Goal: Task Accomplishment & Management: Manage account settings

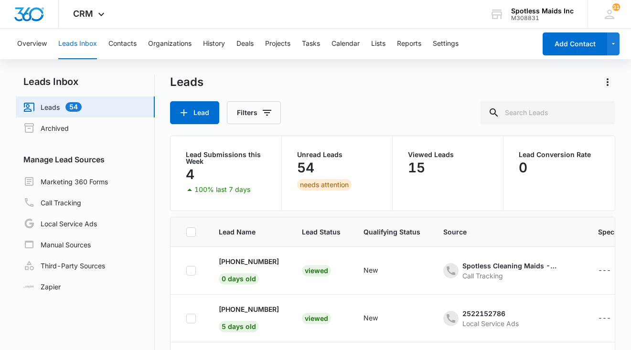
click at [49, 109] on link "Leads 54" at bounding box center [52, 106] width 58 height 11
click at [257, 262] on p "[PHONE_NUMBER]" at bounding box center [249, 262] width 60 height 10
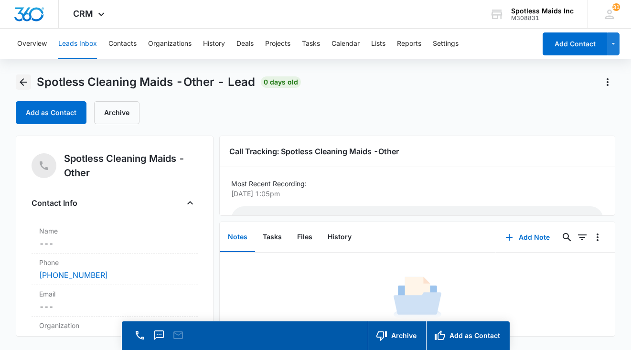
click at [24, 79] on icon "Back" at bounding box center [23, 81] width 11 height 11
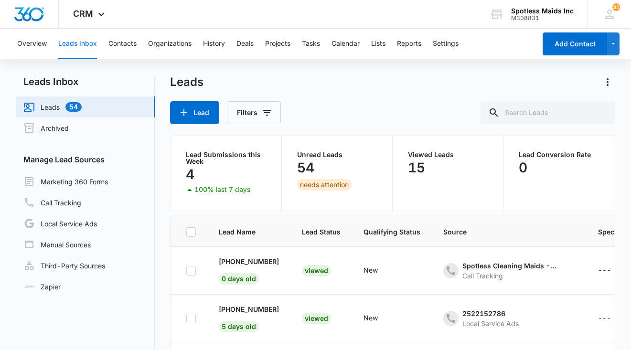
click at [57, 107] on link "Leads 54" at bounding box center [52, 106] width 58 height 11
click at [56, 111] on link "Leads 54" at bounding box center [52, 106] width 58 height 11
click at [610, 10] on icon at bounding box center [610, 15] width 10 height 10
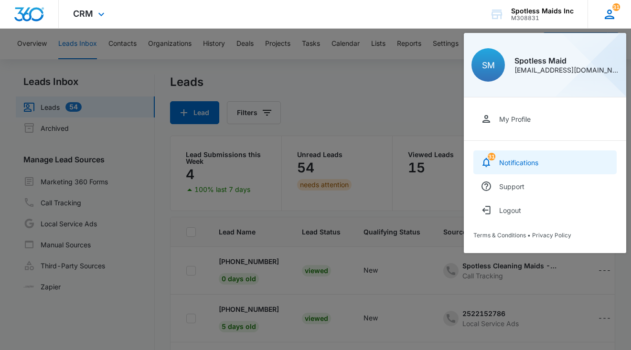
click at [523, 159] on div "Notifications" at bounding box center [518, 163] width 39 height 8
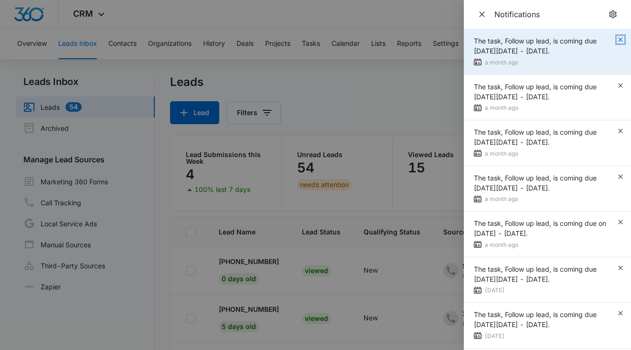
click at [620, 38] on icon "button" at bounding box center [621, 40] width 8 height 8
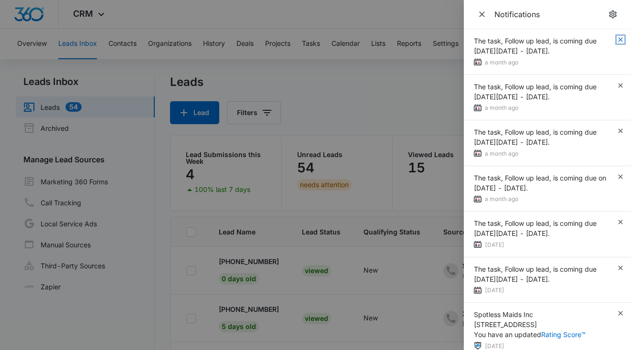
click at [620, 38] on icon "button" at bounding box center [621, 40] width 8 height 8
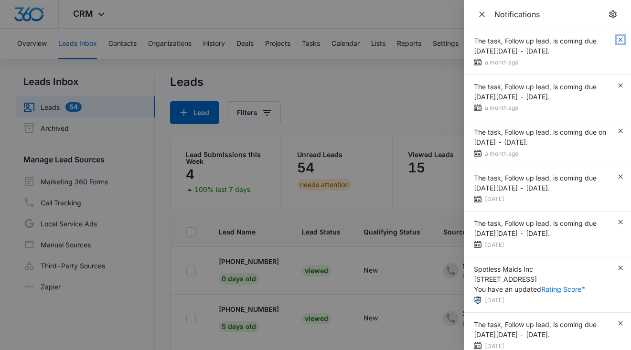
click at [620, 38] on icon "button" at bounding box center [621, 40] width 8 height 8
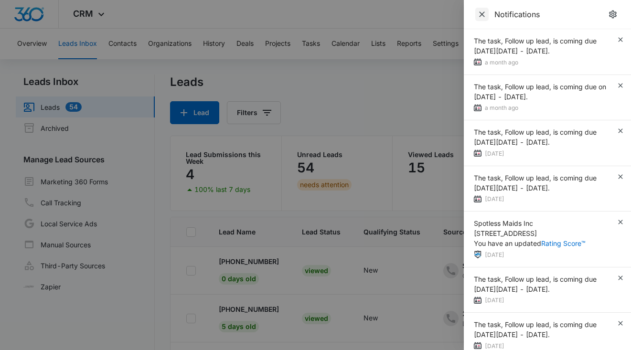
click at [483, 11] on icon "Close" at bounding box center [482, 15] width 10 height 10
